Goal: Task Accomplishment & Management: Use online tool/utility

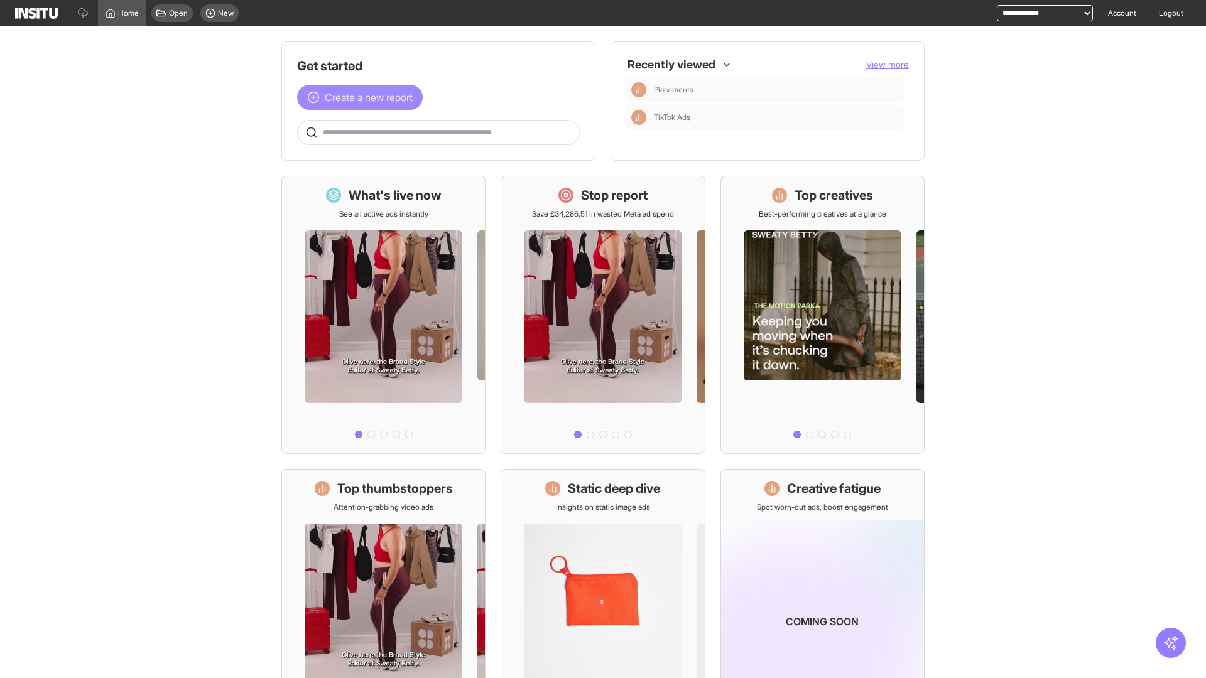
click at [363, 97] on span "Create a new report" at bounding box center [369, 97] width 88 height 15
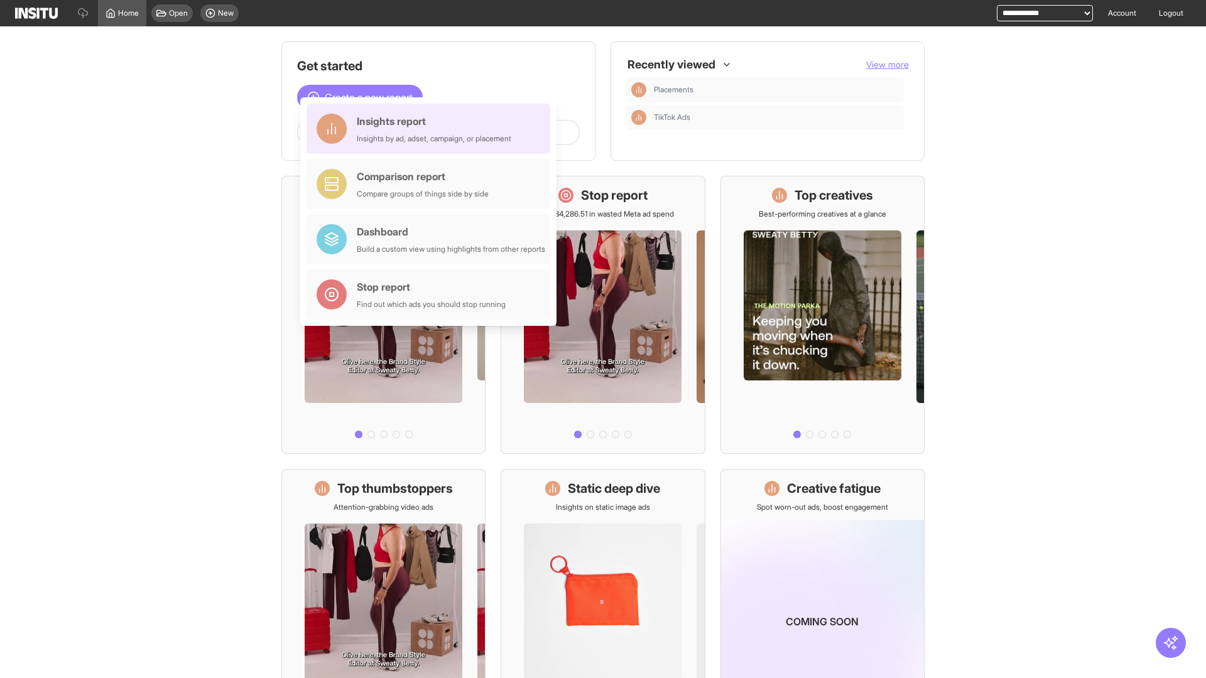
click at [432, 129] on div "Insights report Insights by ad, adset, campaign, or placement" at bounding box center [434, 129] width 155 height 30
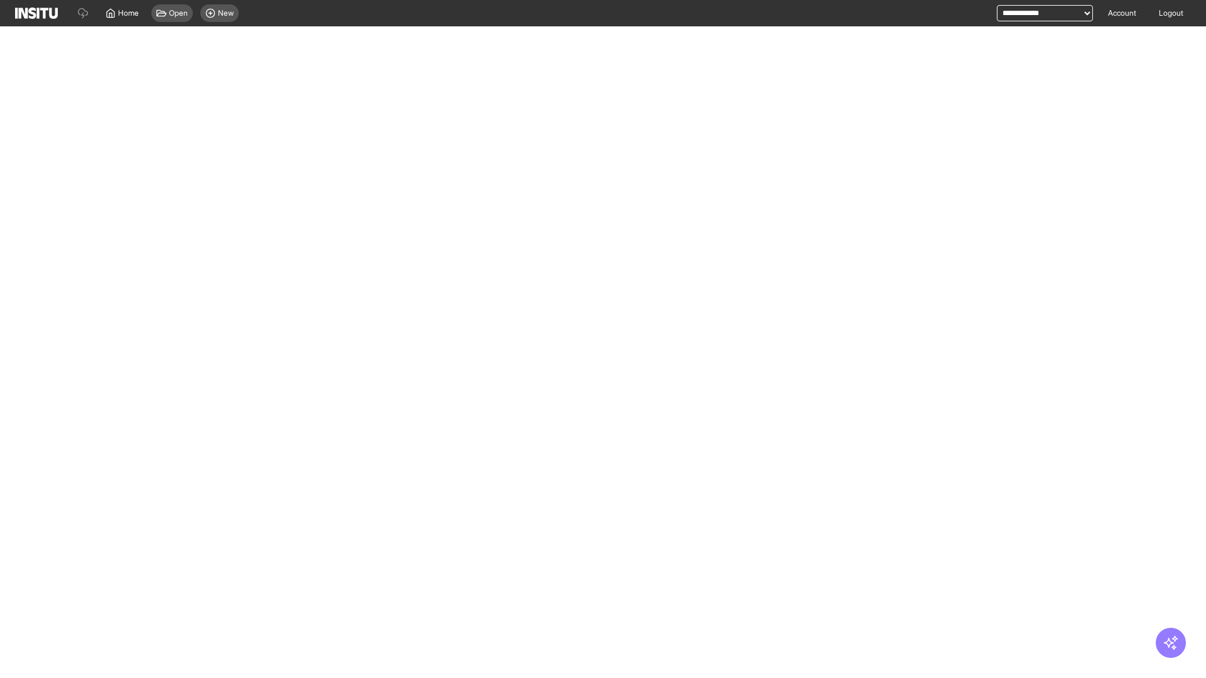
select select "**"
